Goal: Information Seeking & Learning: Learn about a topic

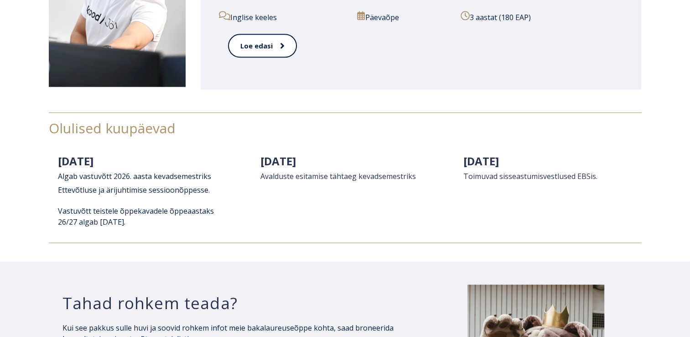
scroll to position [1140, 0]
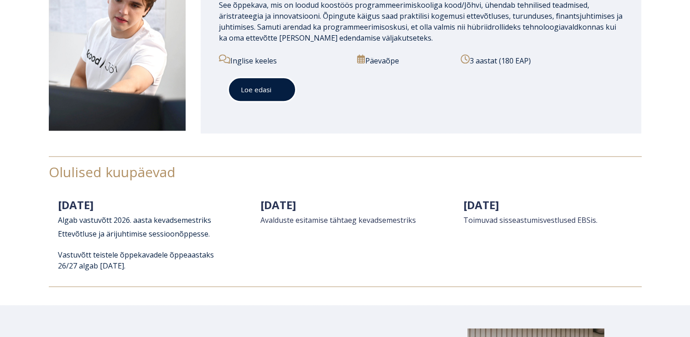
click at [274, 100] on link "Loe edasi" at bounding box center [262, 89] width 68 height 25
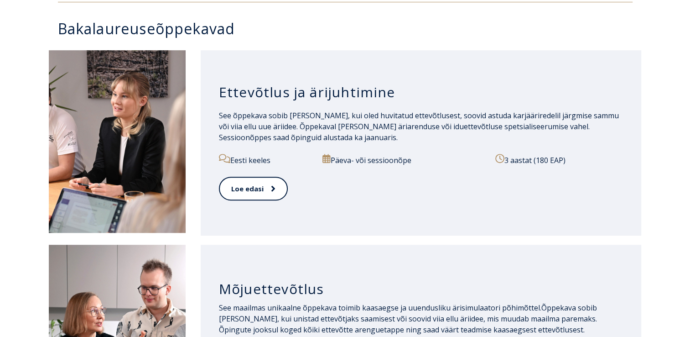
scroll to position [456, 0]
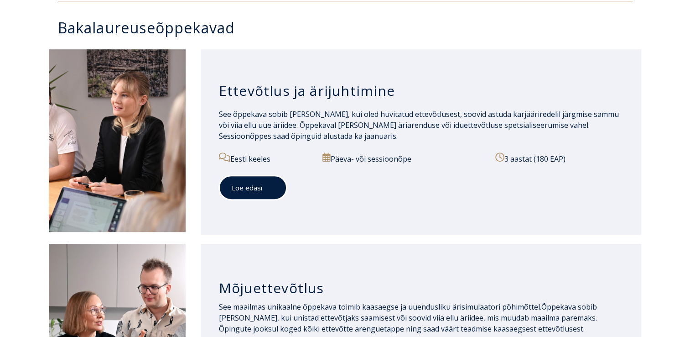
click at [251, 189] on link "Loe edasi" at bounding box center [253, 187] width 68 height 25
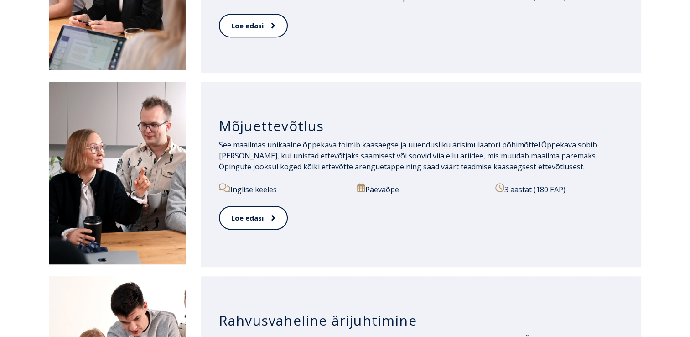
scroll to position [502, 0]
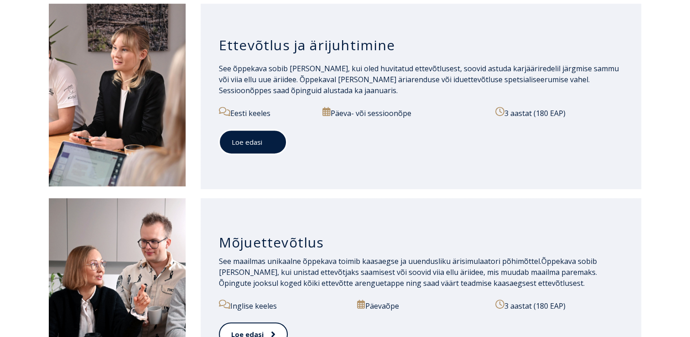
click at [263, 146] on span at bounding box center [268, 141] width 12 height 9
